Goal: Complete application form

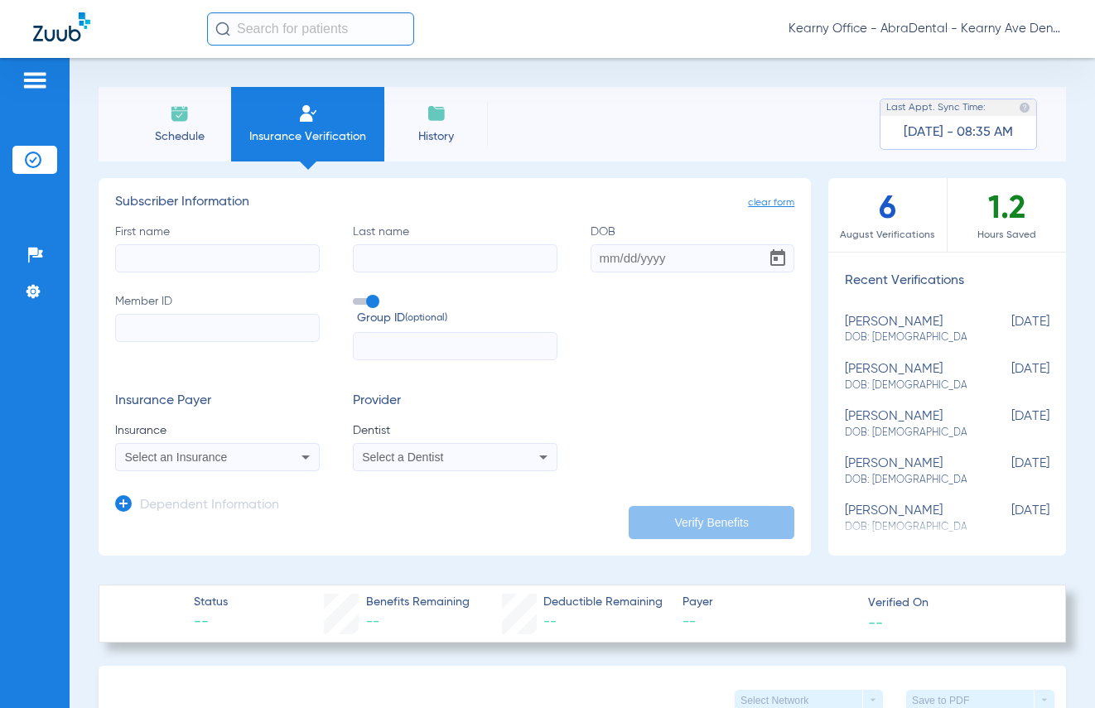
click at [269, 329] on input "Member ID" at bounding box center [217, 328] width 205 height 28
paste input "233111764420"
type input "233111764420"
click at [252, 451] on div "Select an Insurance" at bounding box center [199, 457] width 148 height 12
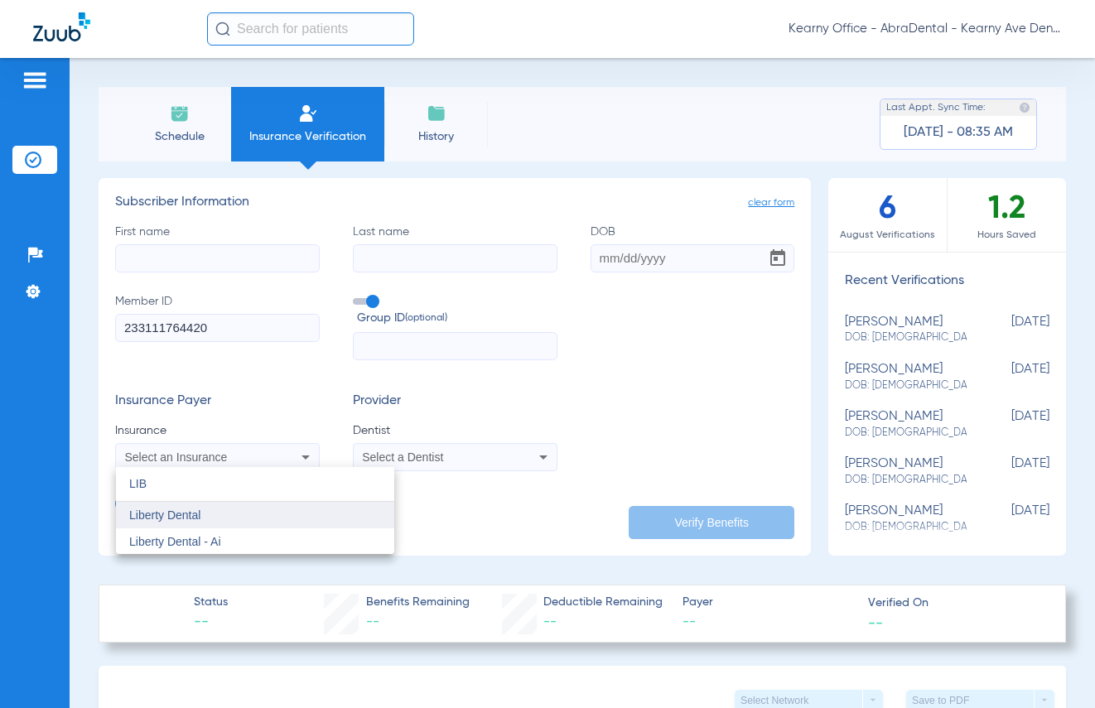
type input "LIB"
click at [293, 524] on mat-option "Liberty Dental" at bounding box center [255, 515] width 278 height 26
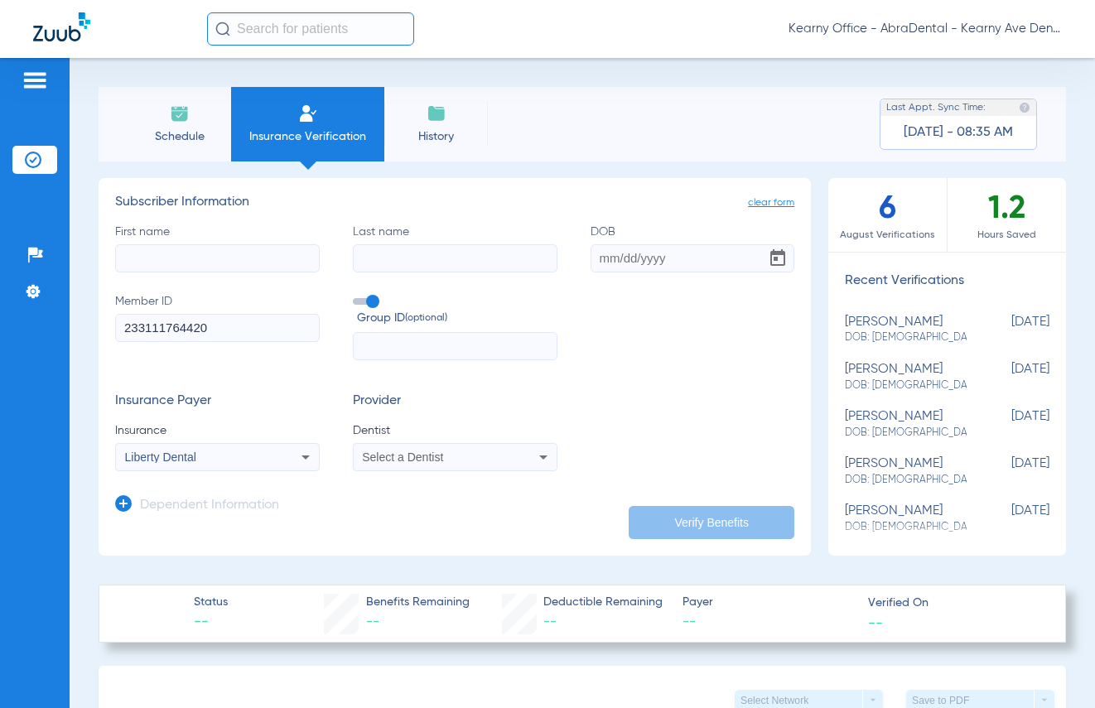
click at [209, 254] on input "First name" at bounding box center [217, 258] width 205 height 28
type input "[PERSON_NAME]"
type input "[DATE]"
click at [421, 462] on span "Select a Dentist" at bounding box center [402, 456] width 81 height 13
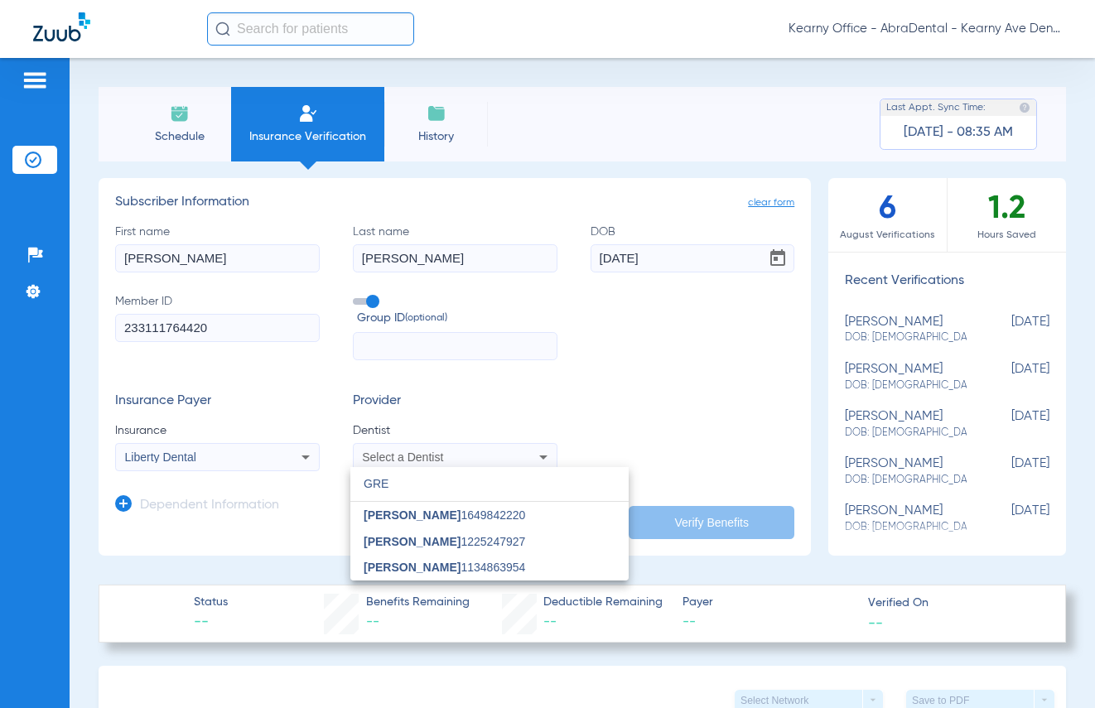
type input "GRE"
click at [542, 567] on mat-option "[PERSON_NAME] 1134863954" at bounding box center [489, 567] width 278 height 26
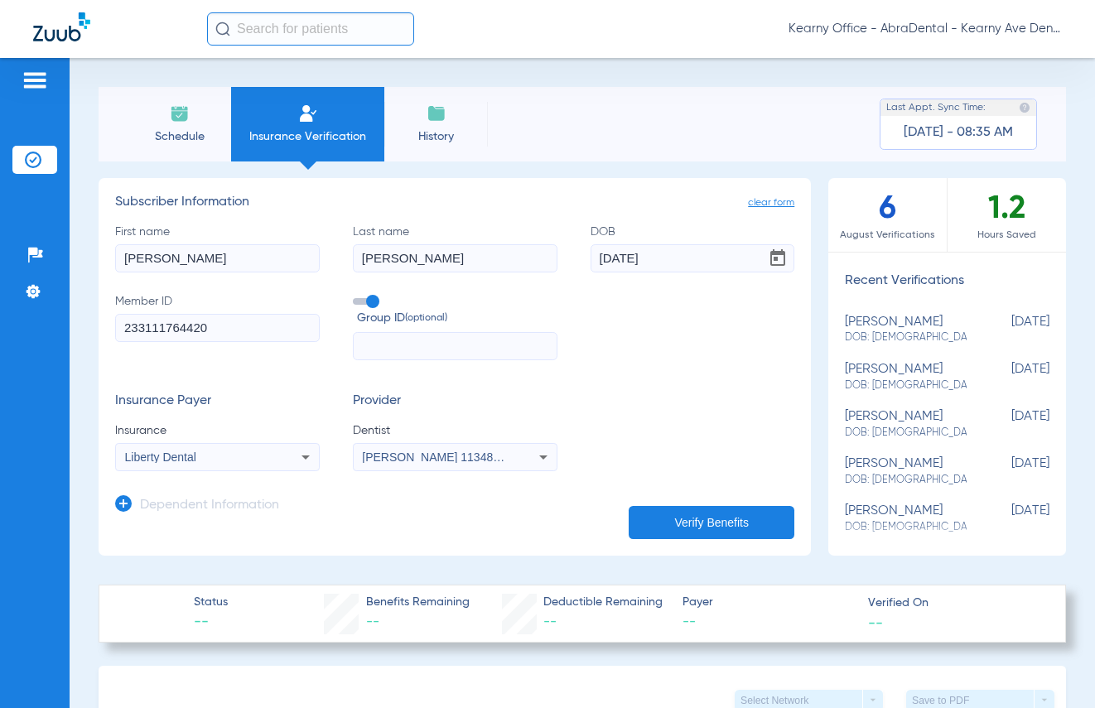
click at [681, 512] on button "Verify Benefits" at bounding box center [711, 522] width 166 height 33
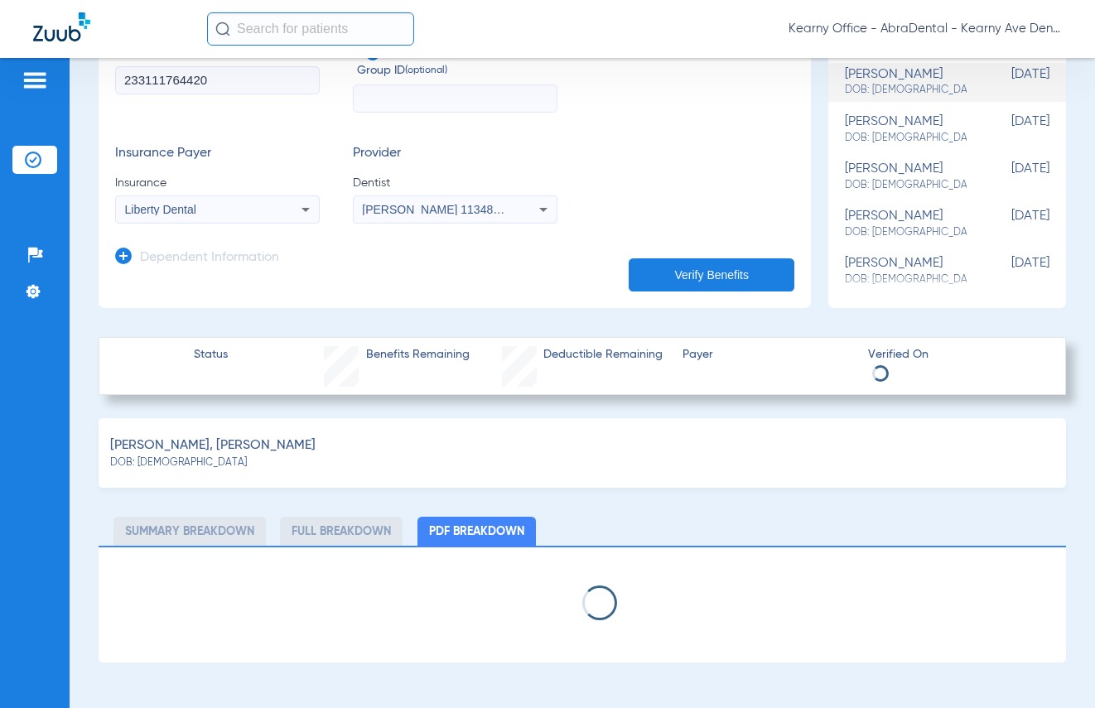
scroll to position [245, 0]
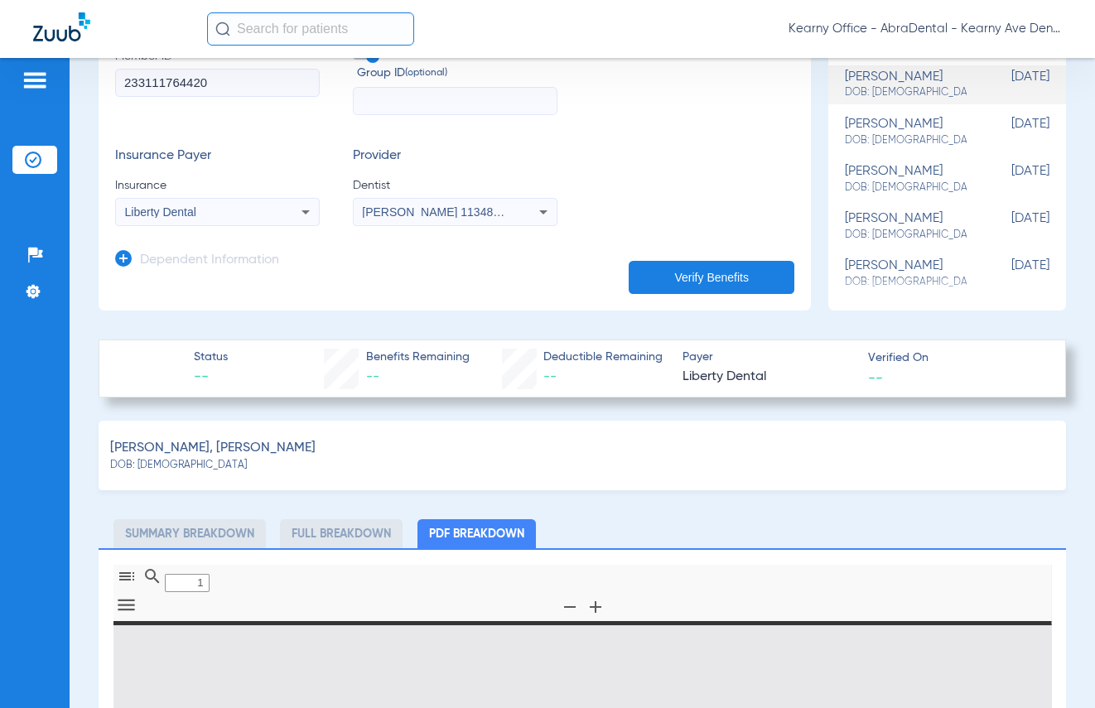
type input "0"
select select "page-width"
